Goal: Find specific page/section: Find specific page/section

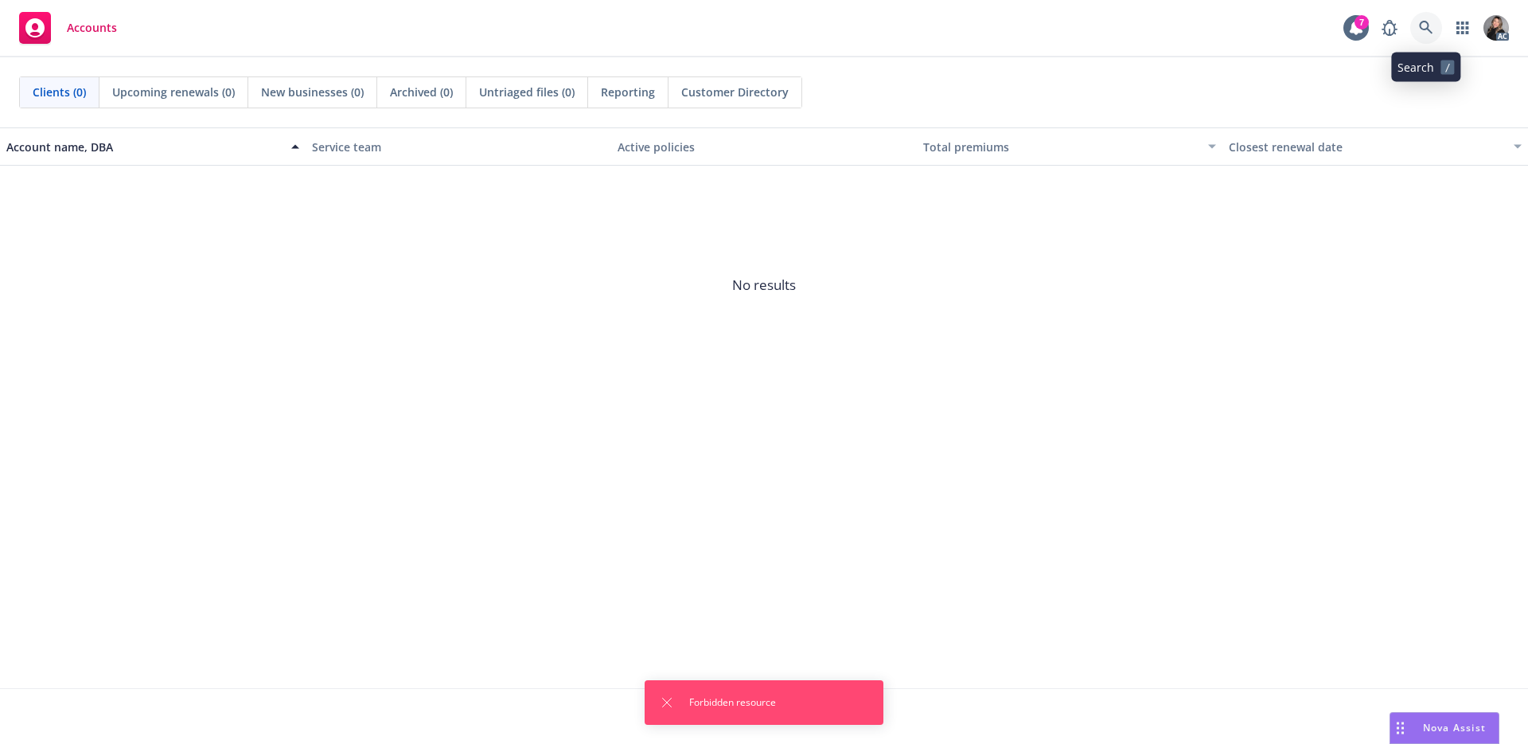
click at [1420, 26] on icon at bounding box center [1426, 28] width 14 height 14
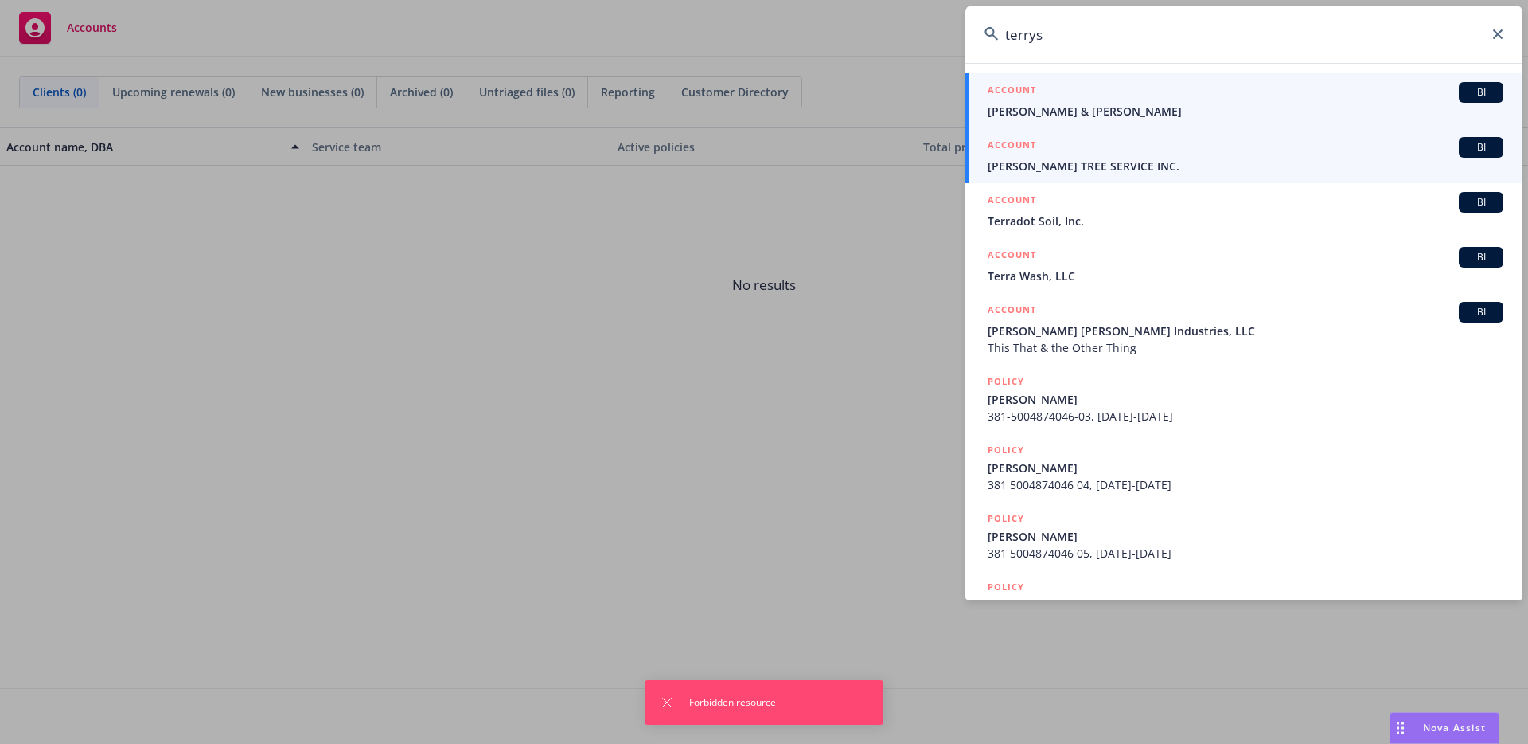
type input "terrys"
click at [1139, 149] on div "ACCOUNT BI" at bounding box center [1246, 147] width 516 height 21
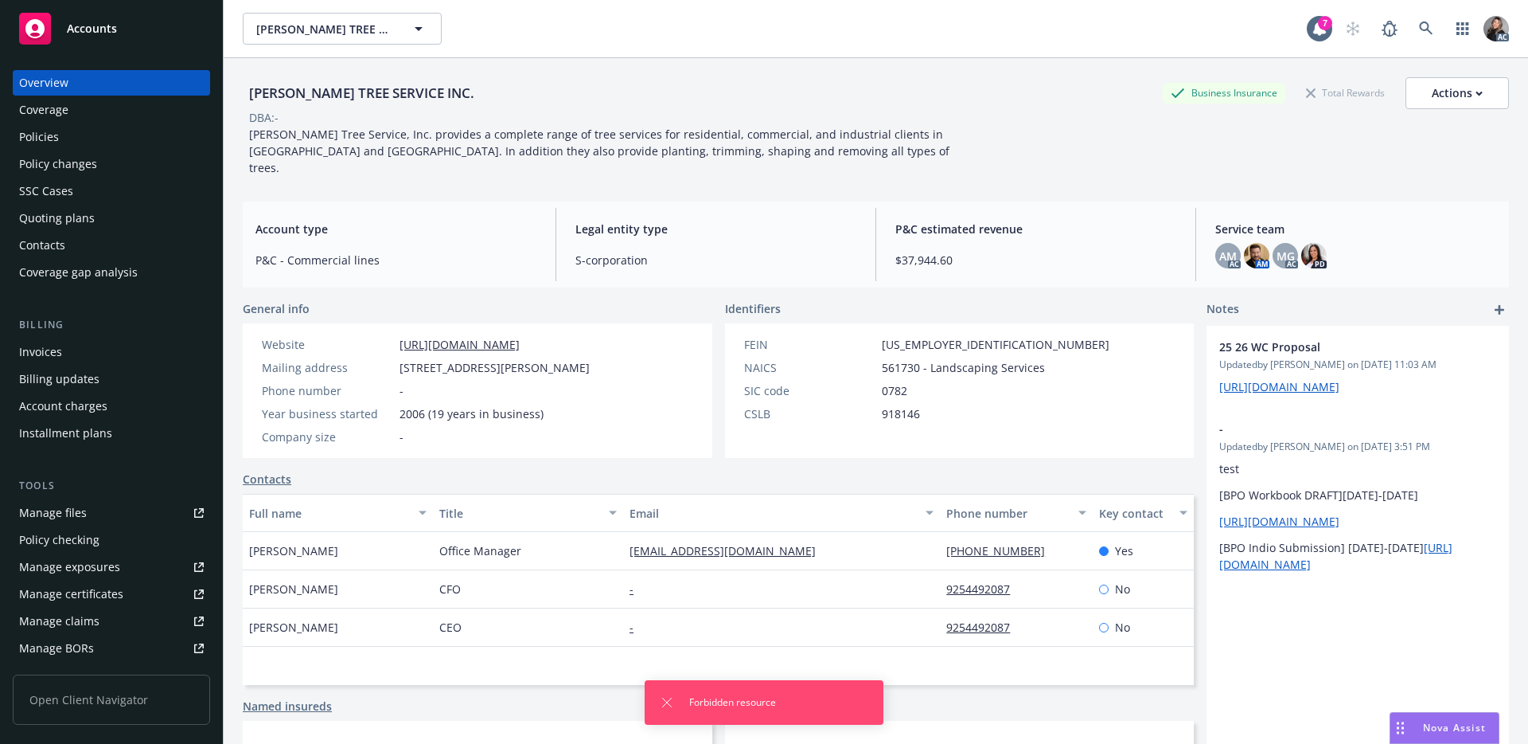
click at [405, 470] on div "Contacts" at bounding box center [718, 478] width 951 height 17
drag, startPoint x: 419, startPoint y: 462, endPoint x: 240, endPoint y: 459, distance: 179.1
click at [240, 459] on div "[PERSON_NAME] TREE SERVICE INC. Business Insurance Total Rewards Actions DBA: -…" at bounding box center [876, 430] width 1305 height 744
click at [321, 470] on div "Contacts" at bounding box center [718, 478] width 951 height 17
drag, startPoint x: 329, startPoint y: 465, endPoint x: 243, endPoint y: 457, distance: 86.3
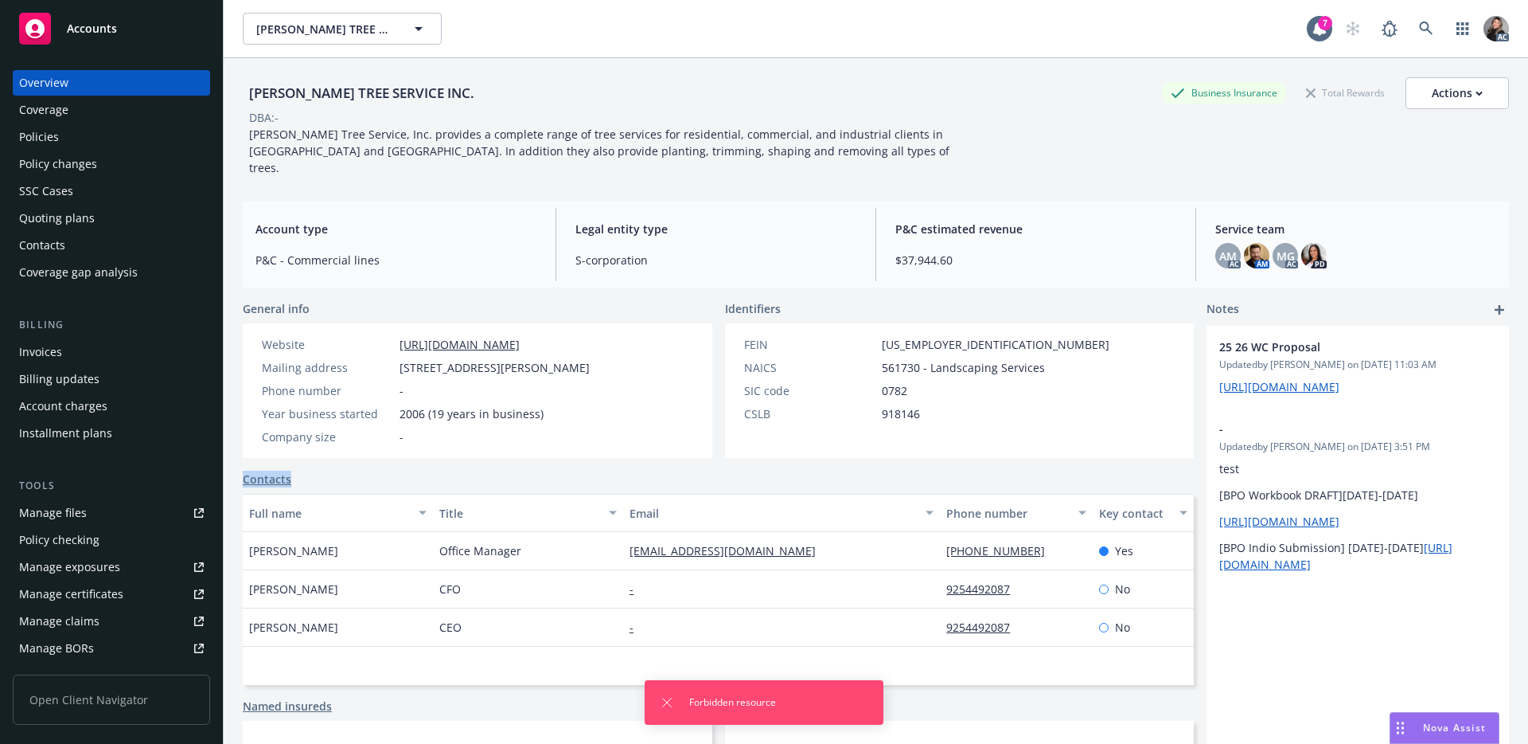
click at [243, 470] on div "Contacts" at bounding box center [718, 478] width 951 height 17
click at [318, 470] on div "Contacts" at bounding box center [718, 478] width 951 height 17
drag, startPoint x: 213, startPoint y: 462, endPoint x: 237, endPoint y: 462, distance: 24.7
click at [237, 462] on div "[PERSON_NAME] TREE SERVICE INC. Business Insurance Total Rewards Actions DBA: -…" at bounding box center [876, 430] width 1305 height 744
click at [369, 470] on div "Contacts" at bounding box center [718, 478] width 951 height 17
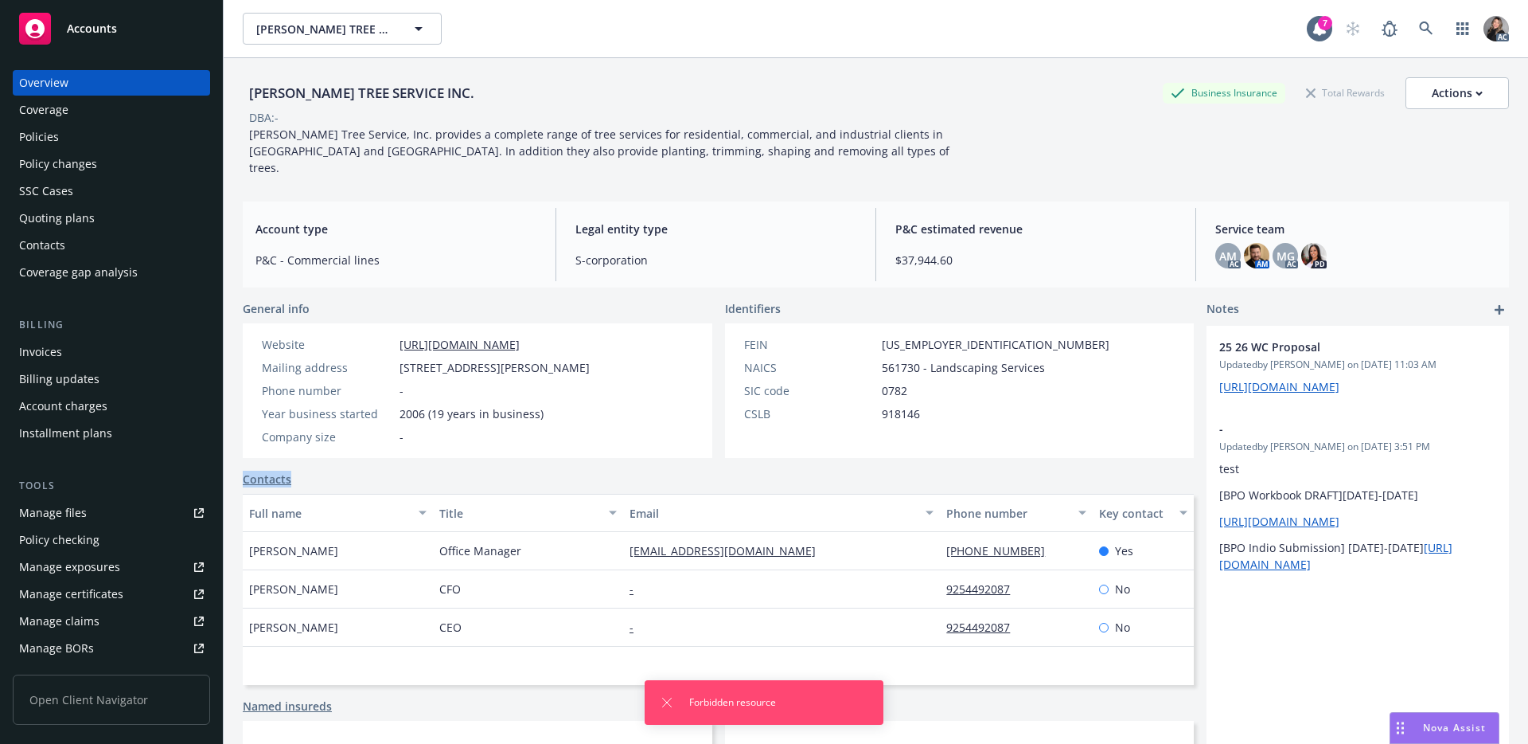
drag, startPoint x: 371, startPoint y: 458, endPoint x: 233, endPoint y: 458, distance: 137.7
click at [233, 458] on div "[PERSON_NAME] TREE SERVICE INC. Business Insurance Total Rewards Actions DBA: -…" at bounding box center [876, 430] width 1305 height 744
click at [312, 470] on div "Contacts" at bounding box center [718, 478] width 951 height 17
drag, startPoint x: 329, startPoint y: 466, endPoint x: 244, endPoint y: 465, distance: 85.2
click at [244, 470] on div "Contacts" at bounding box center [718, 478] width 951 height 17
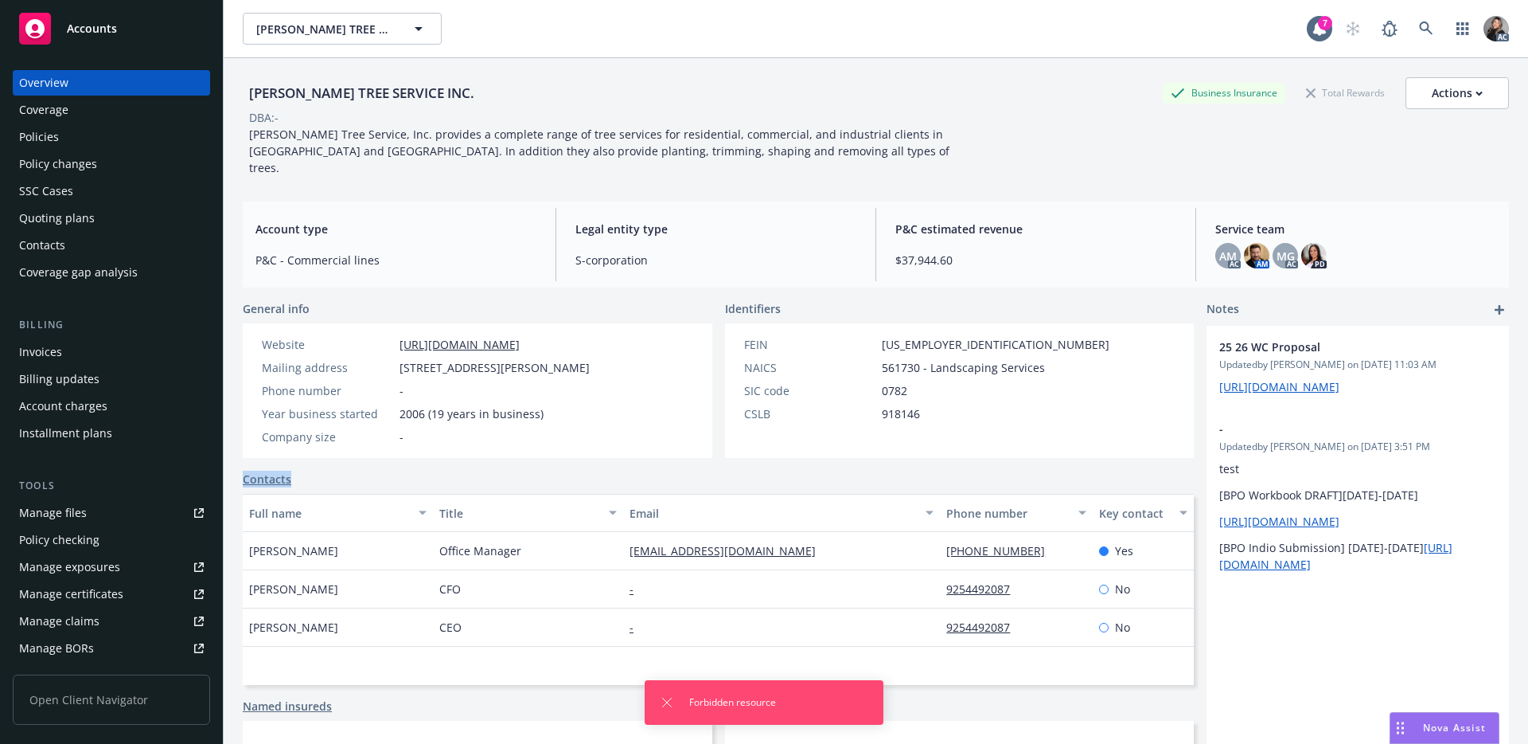
click at [326, 470] on div "Contacts" at bounding box center [718, 478] width 951 height 17
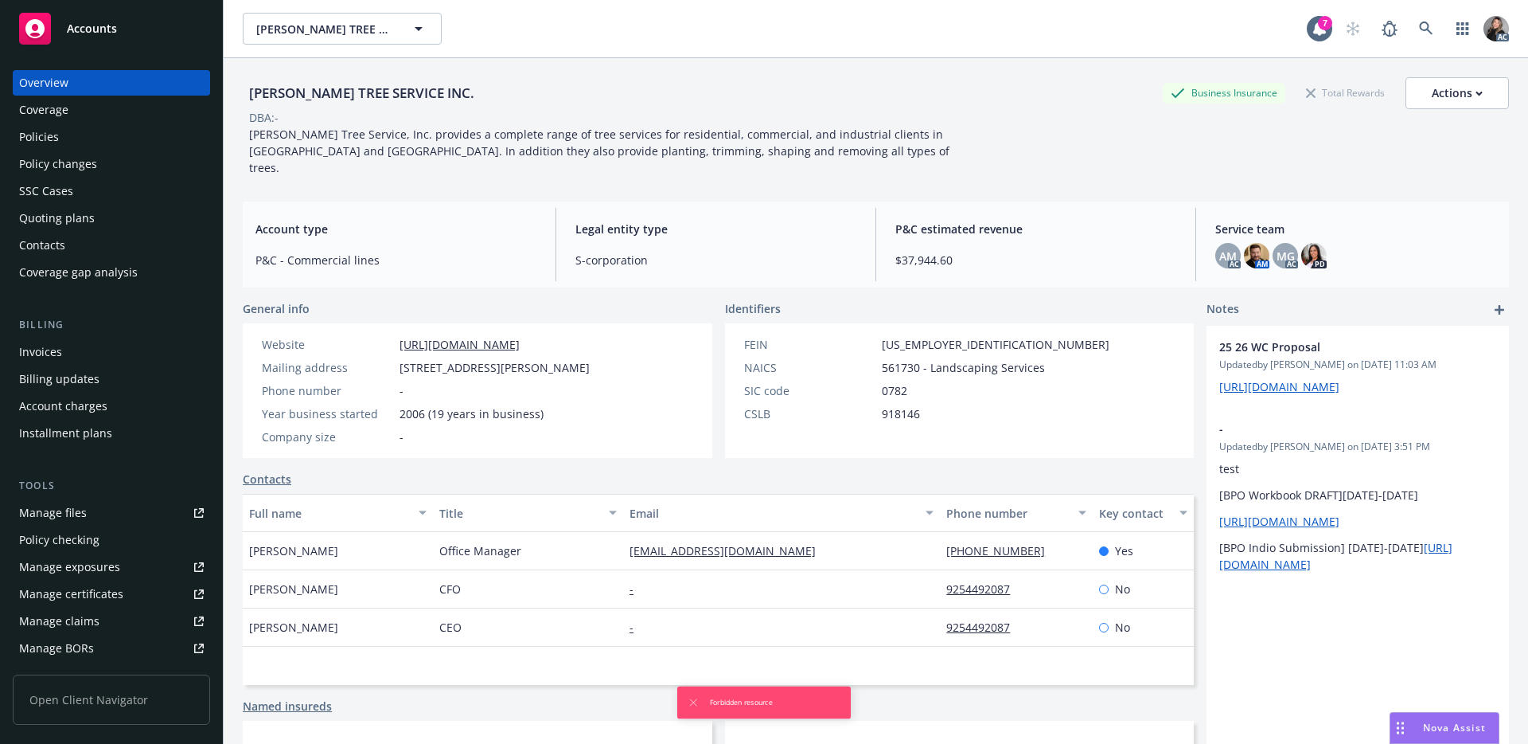
click at [363, 470] on div "Contacts" at bounding box center [718, 478] width 951 height 17
